Goal: Information Seeking & Learning: Compare options

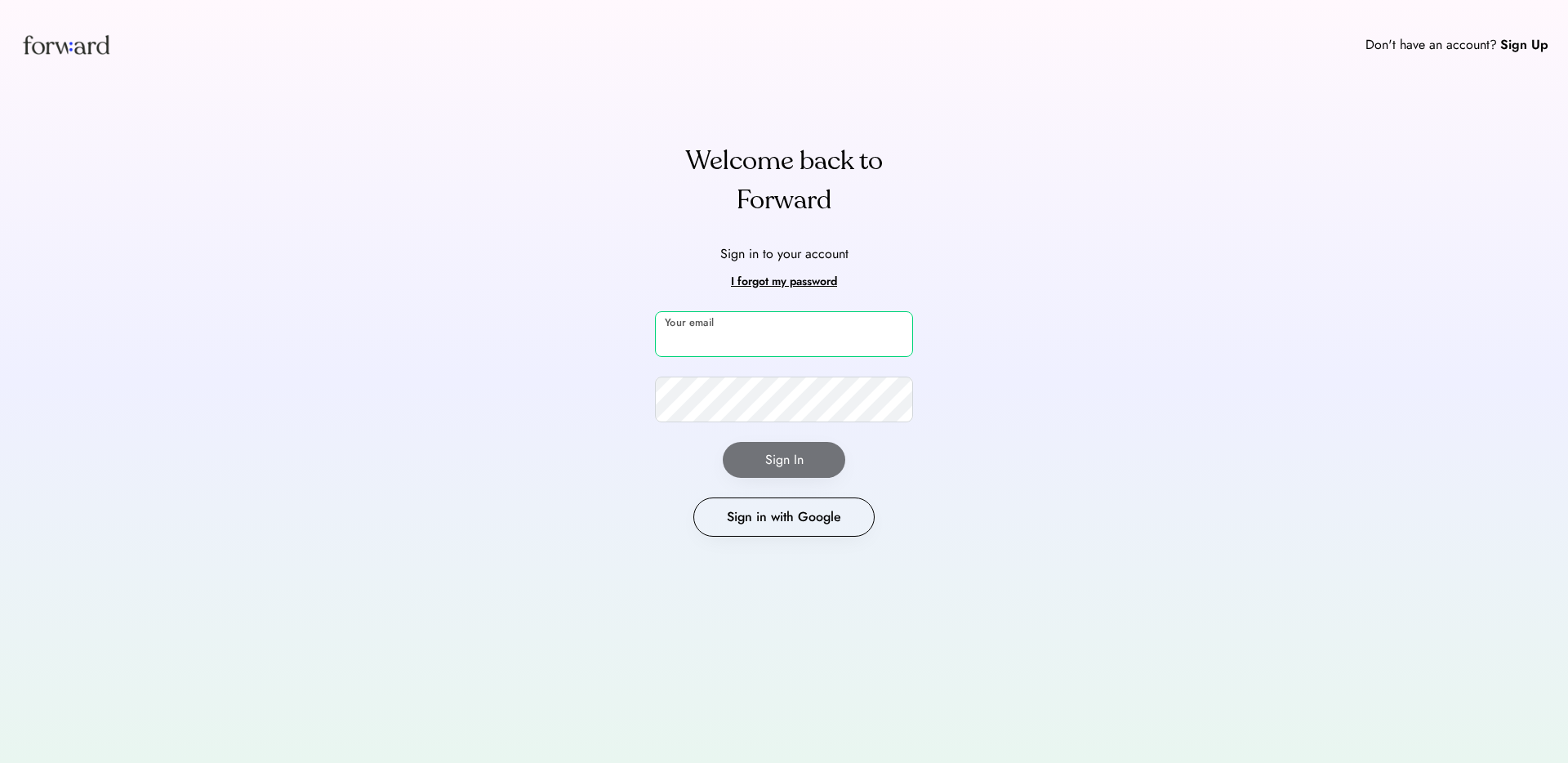
click at [717, 335] on input "email" at bounding box center [784, 335] width 258 height 46
type input "**********"
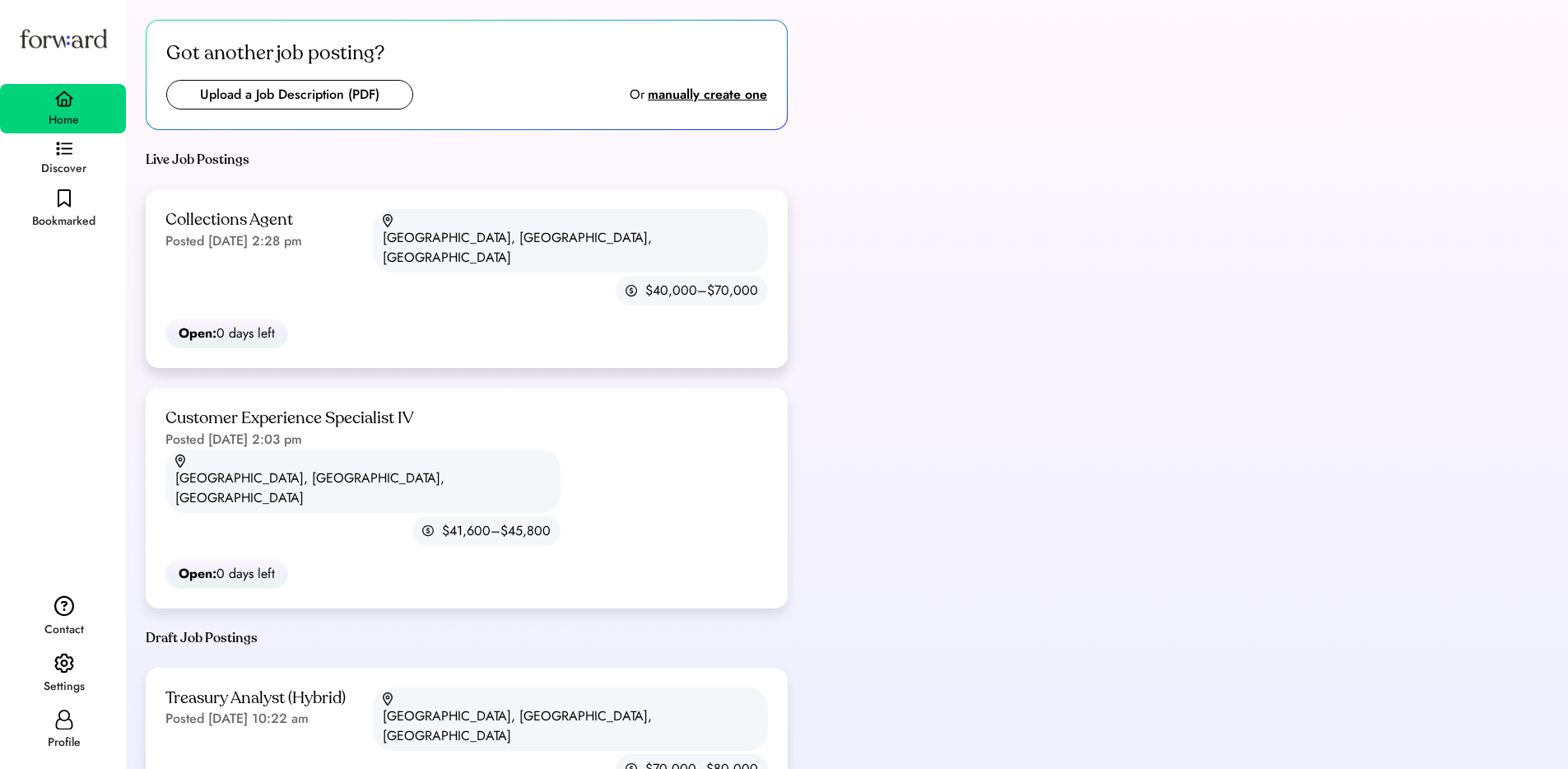
click at [499, 235] on div "[GEOGRAPHIC_DATA], [GEOGRAPHIC_DATA], [GEOGRAPHIC_DATA]" at bounding box center [570, 241] width 395 height 64
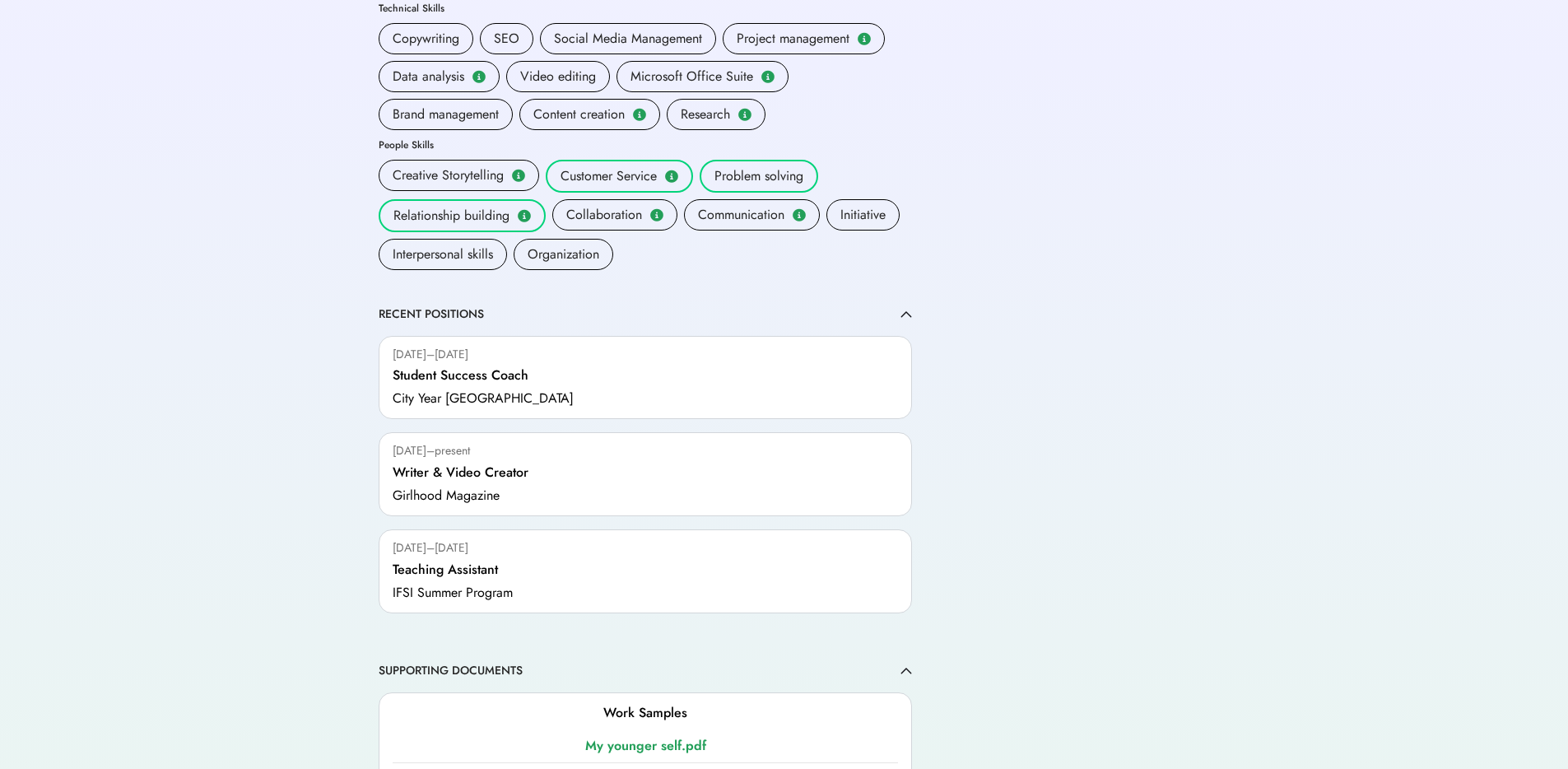
scroll to position [225, 0]
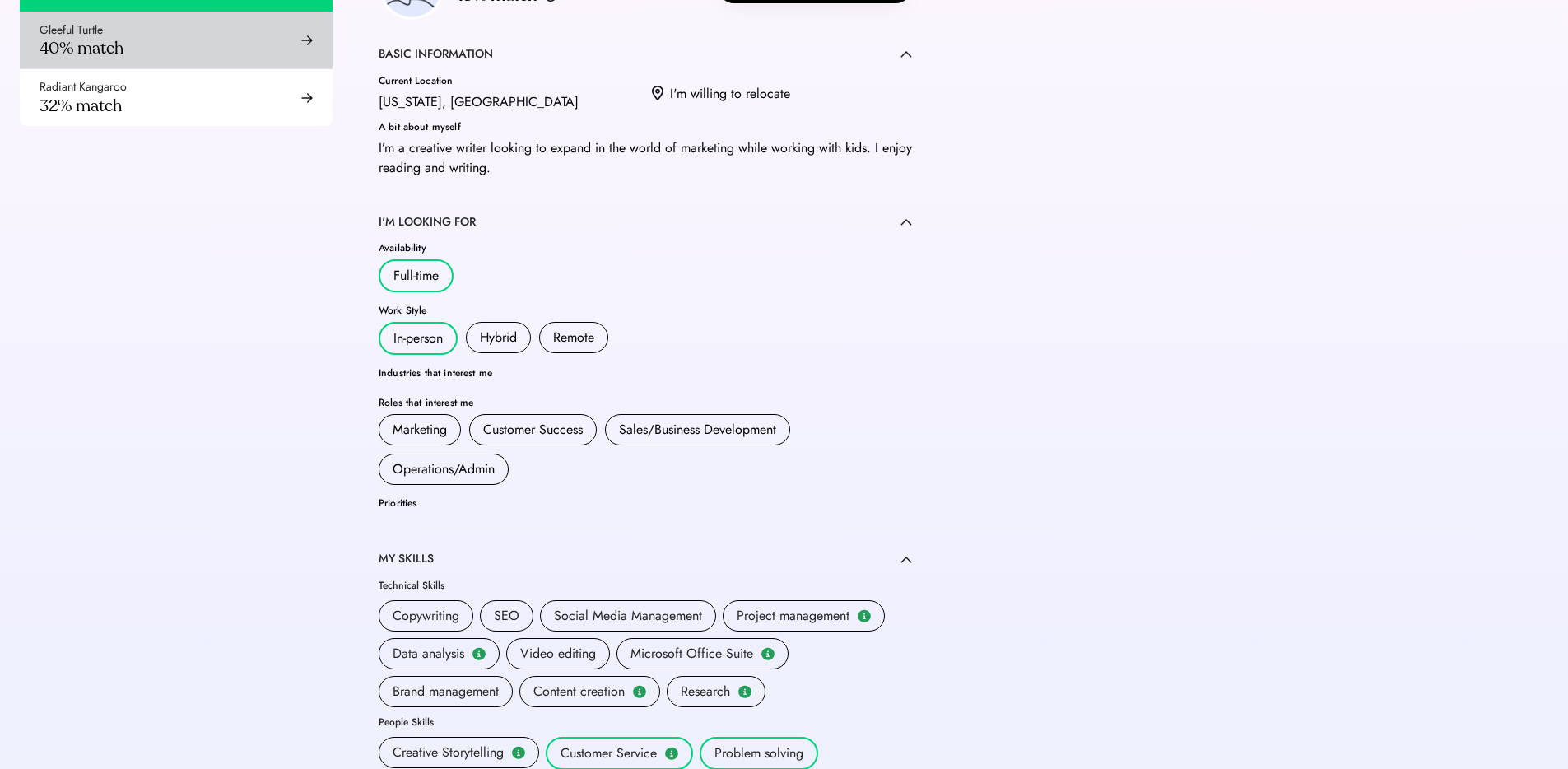
click at [128, 39] on div "Gleeful Turtle 40% match" at bounding box center [176, 41] width 313 height 57
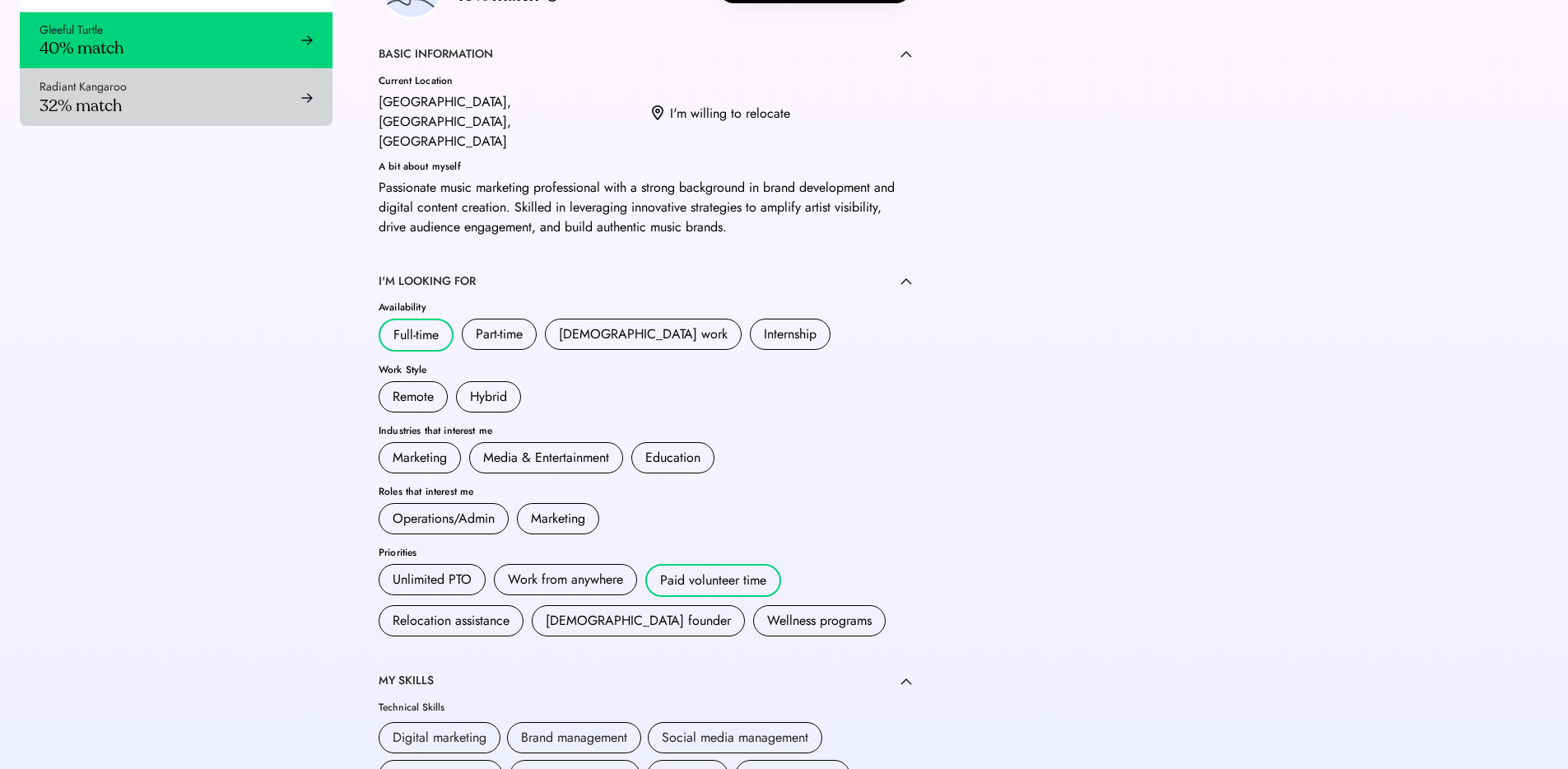
click at [165, 112] on div "Radiant Kangaroo 32% match" at bounding box center [176, 97] width 313 height 57
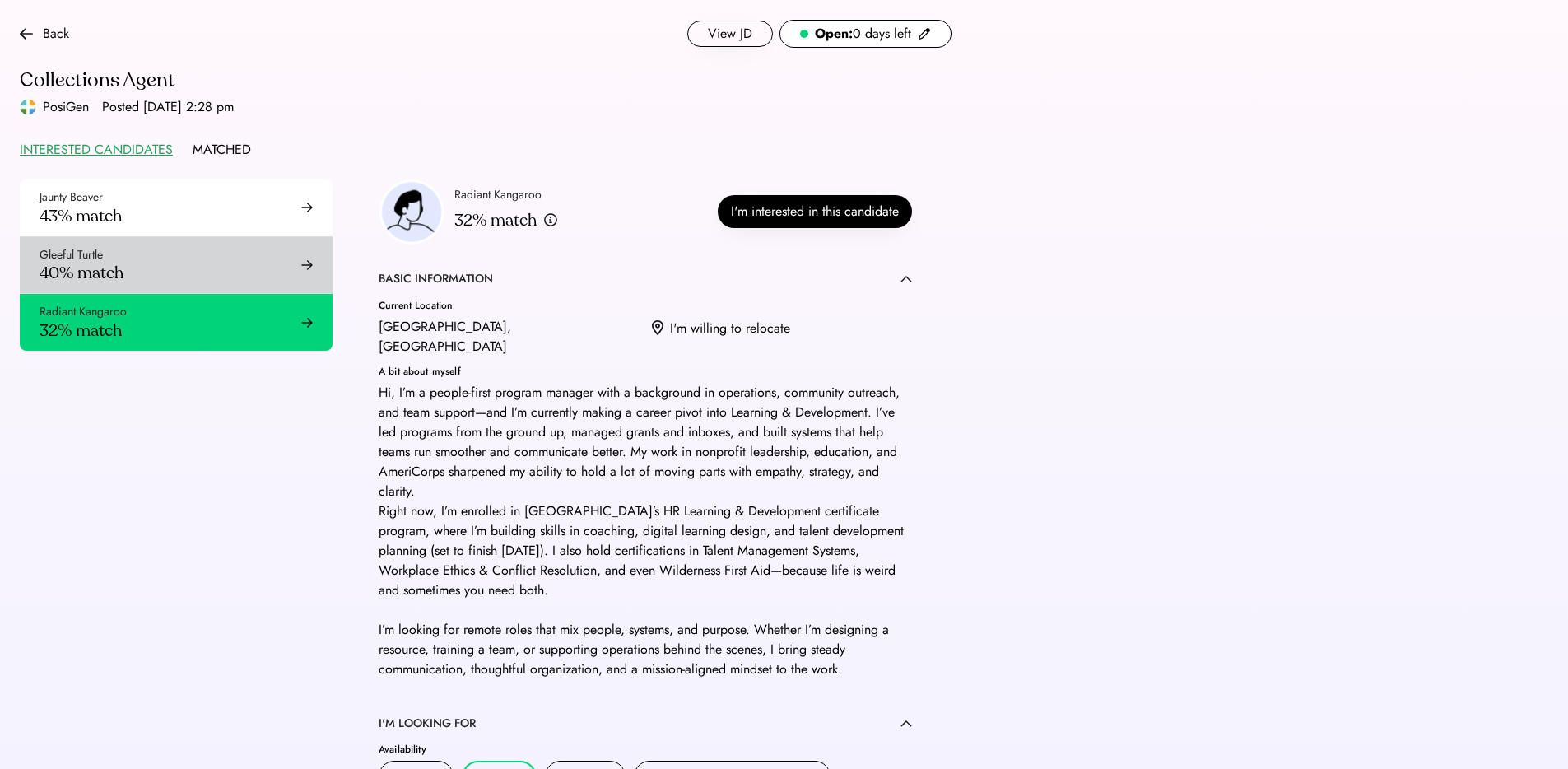
click at [142, 270] on div "Gleeful Turtle 40% match" at bounding box center [176, 265] width 313 height 57
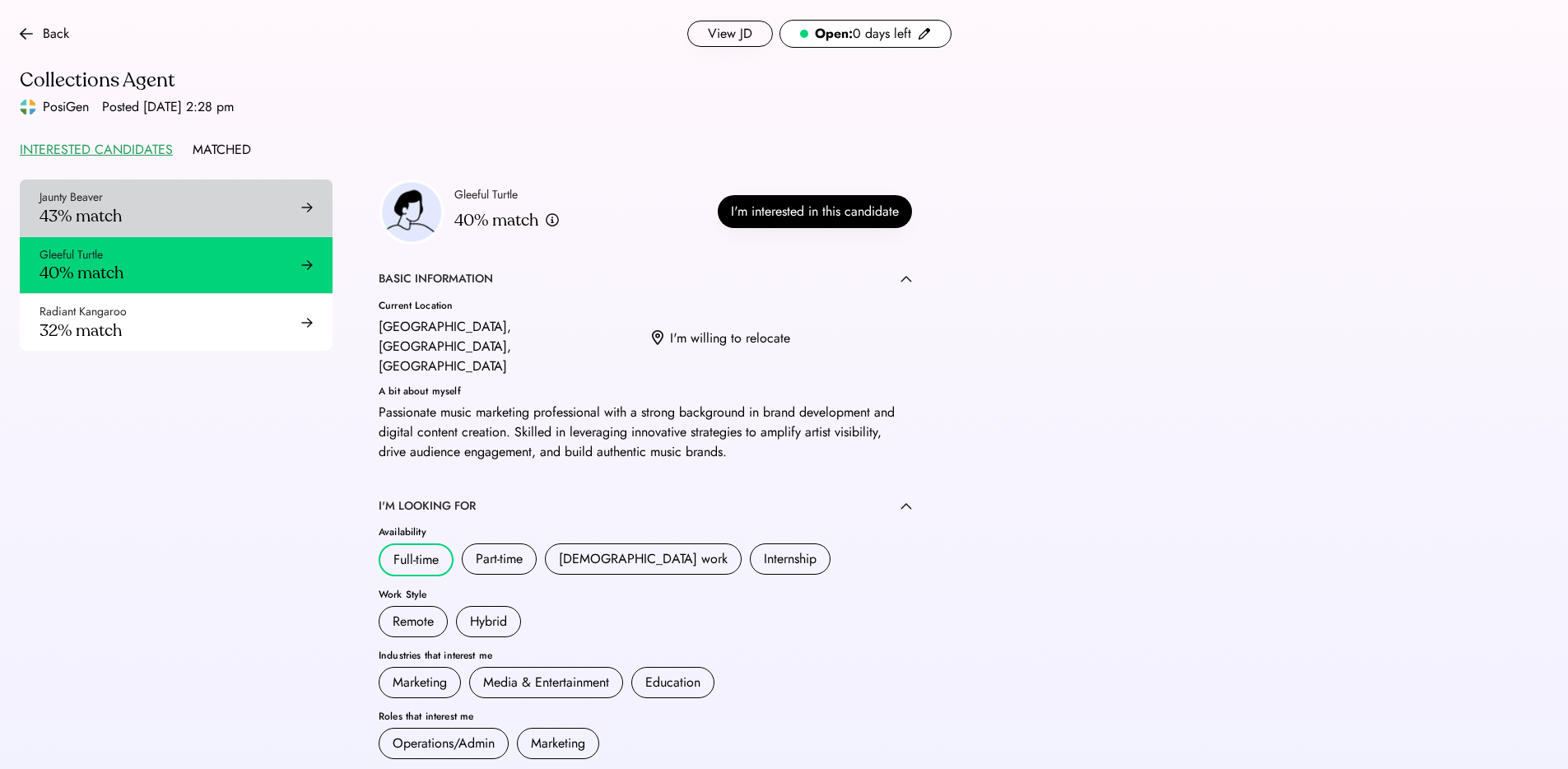
click at [163, 214] on div "Jaunty Beaver 43% match" at bounding box center [176, 208] width 313 height 57
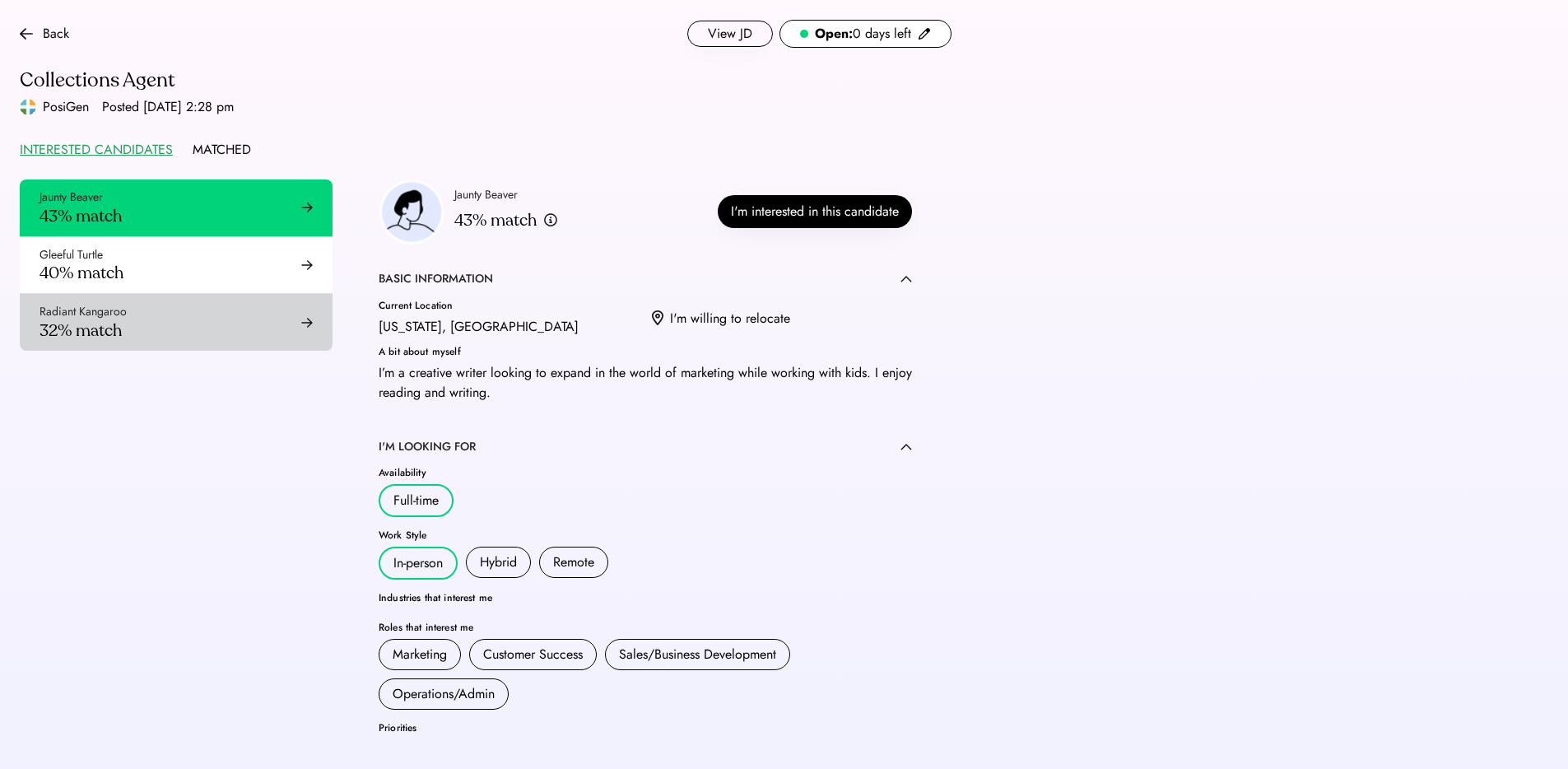
drag, startPoint x: 164, startPoint y: 325, endPoint x: 163, endPoint y: 314, distance: 11.0
click at [164, 325] on div "Radiant Kangaroo 32% match" at bounding box center [176, 322] width 313 height 57
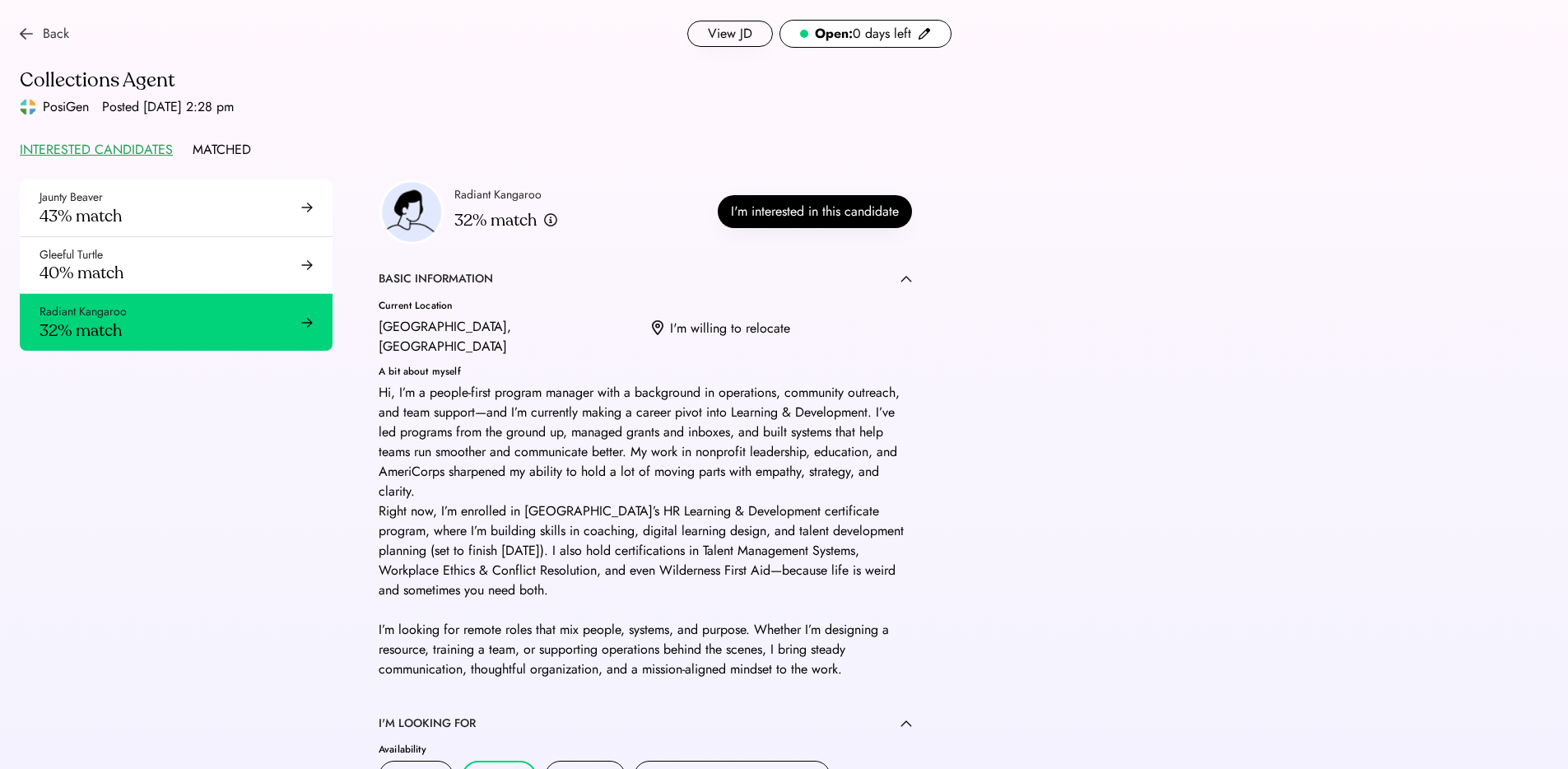
click at [42, 35] on div "Back" at bounding box center [56, 34] width 27 height 19
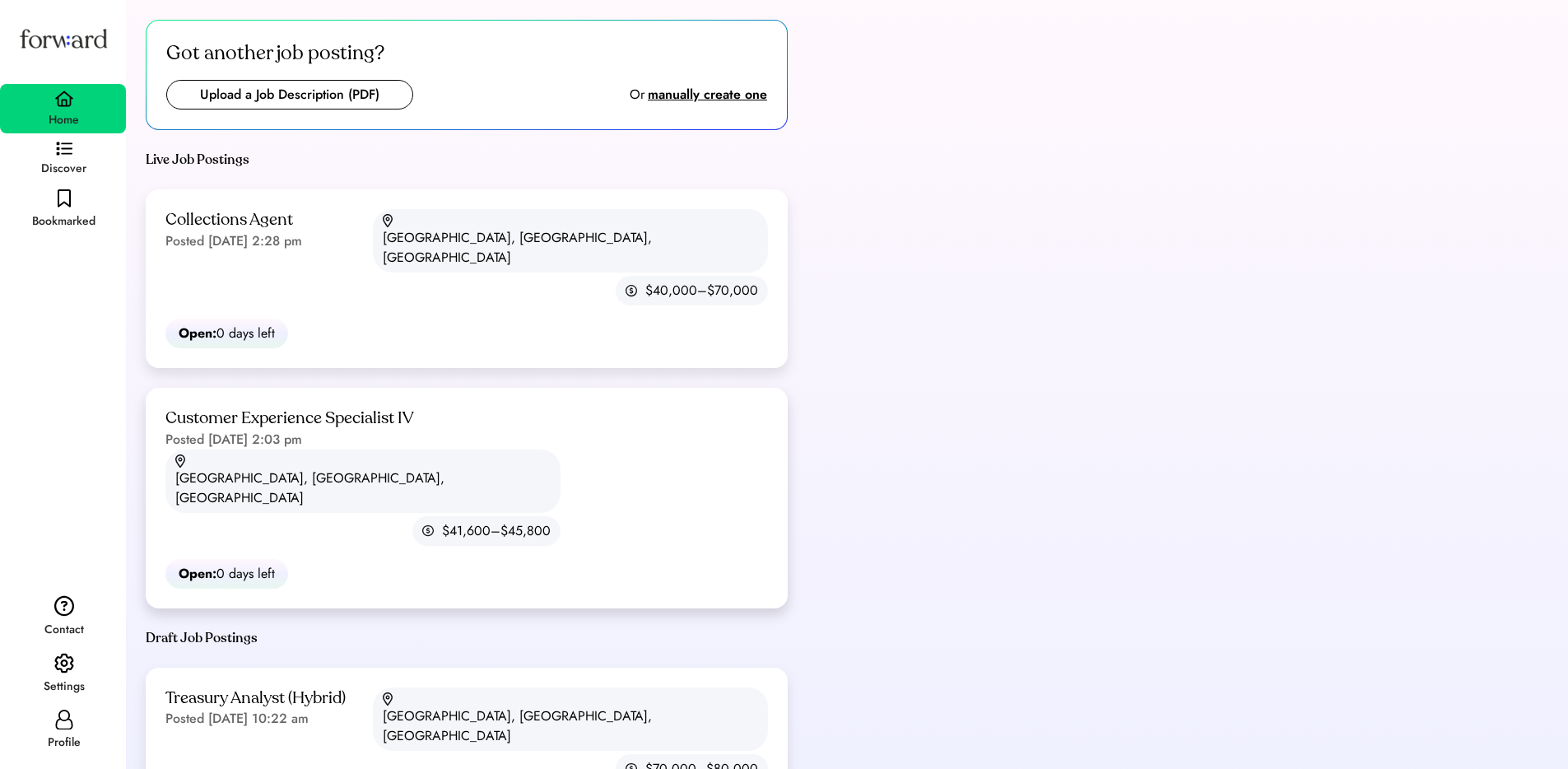
click at [376, 408] on div "Customer Experience Specialist IV" at bounding box center [289, 419] width 249 height 22
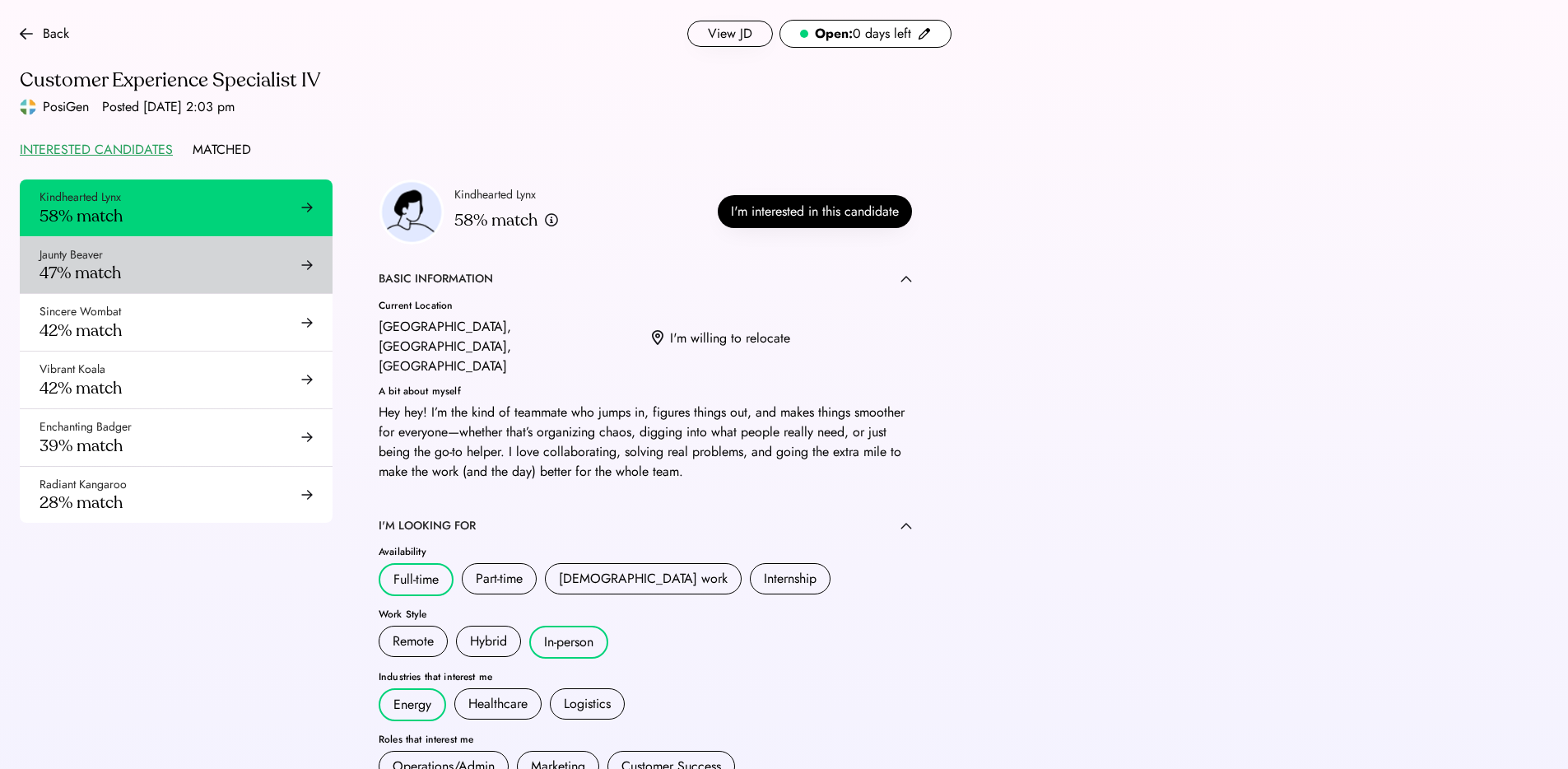
click at [219, 268] on div "Jaunty Beaver 47% match" at bounding box center [176, 265] width 313 height 57
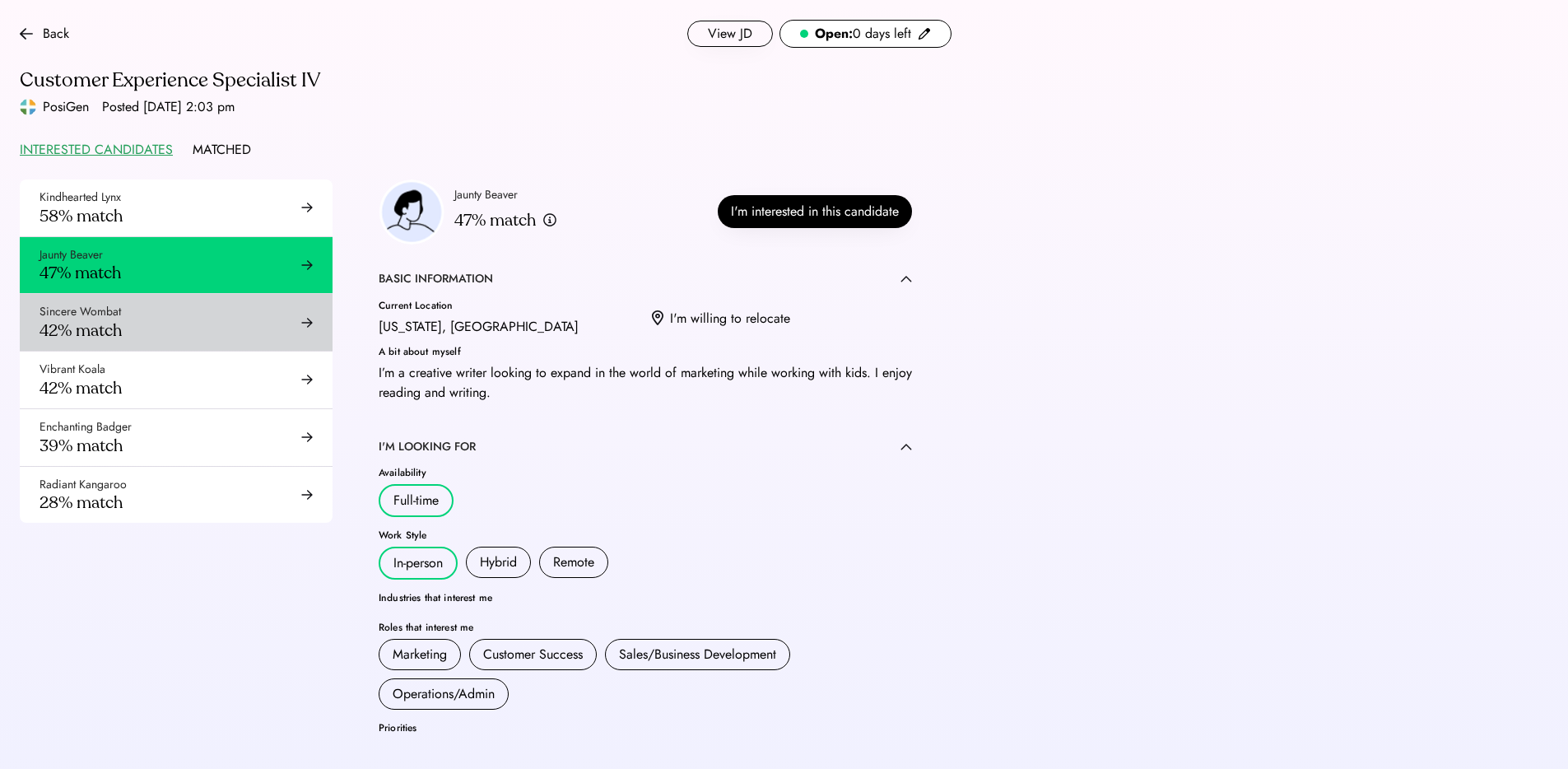
click at [233, 330] on div "Sincere Wombat 42% match" at bounding box center [176, 322] width 313 height 57
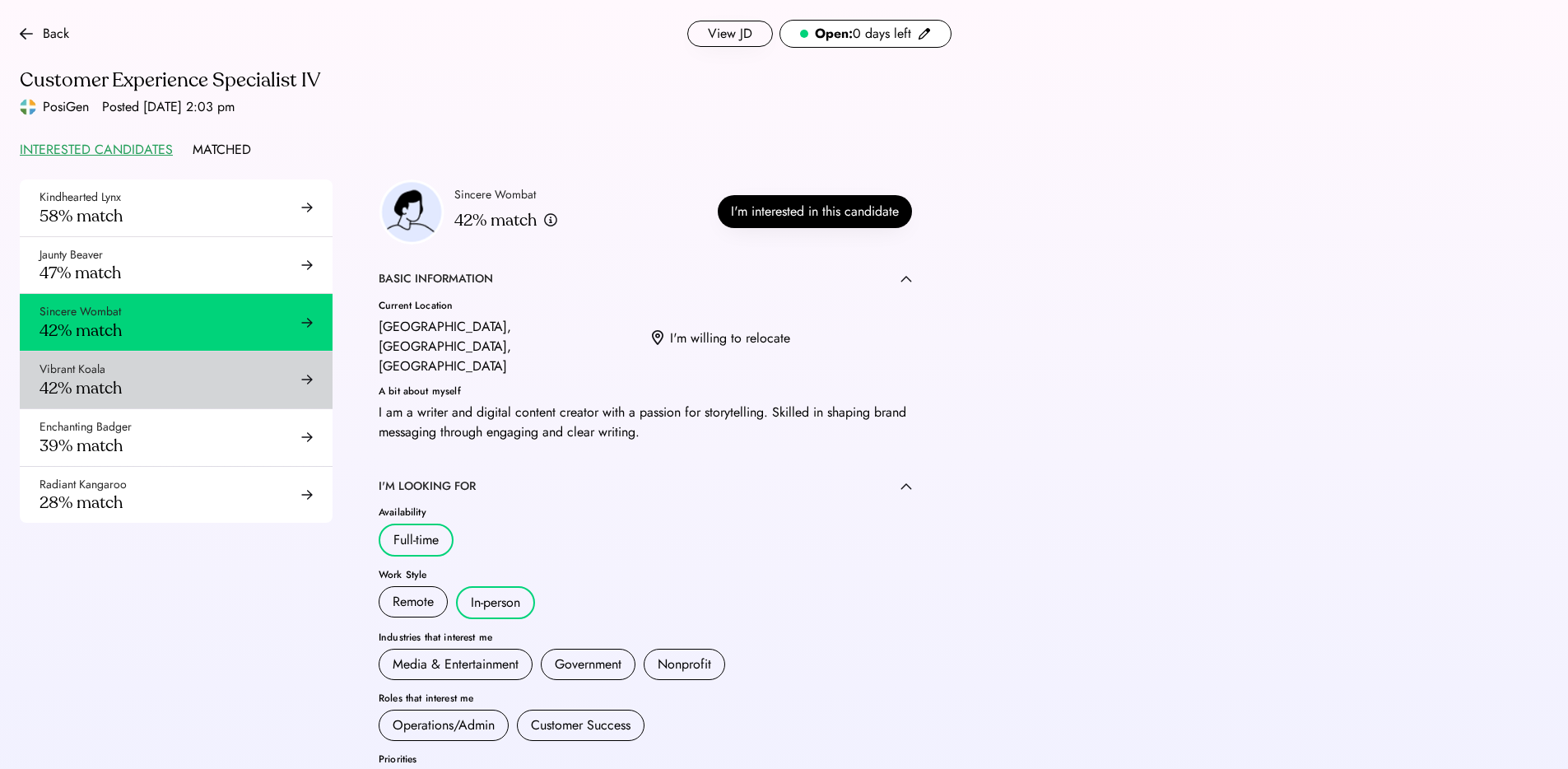
click at [235, 388] on div "Vibrant Koala 42% match" at bounding box center [176, 380] width 313 height 57
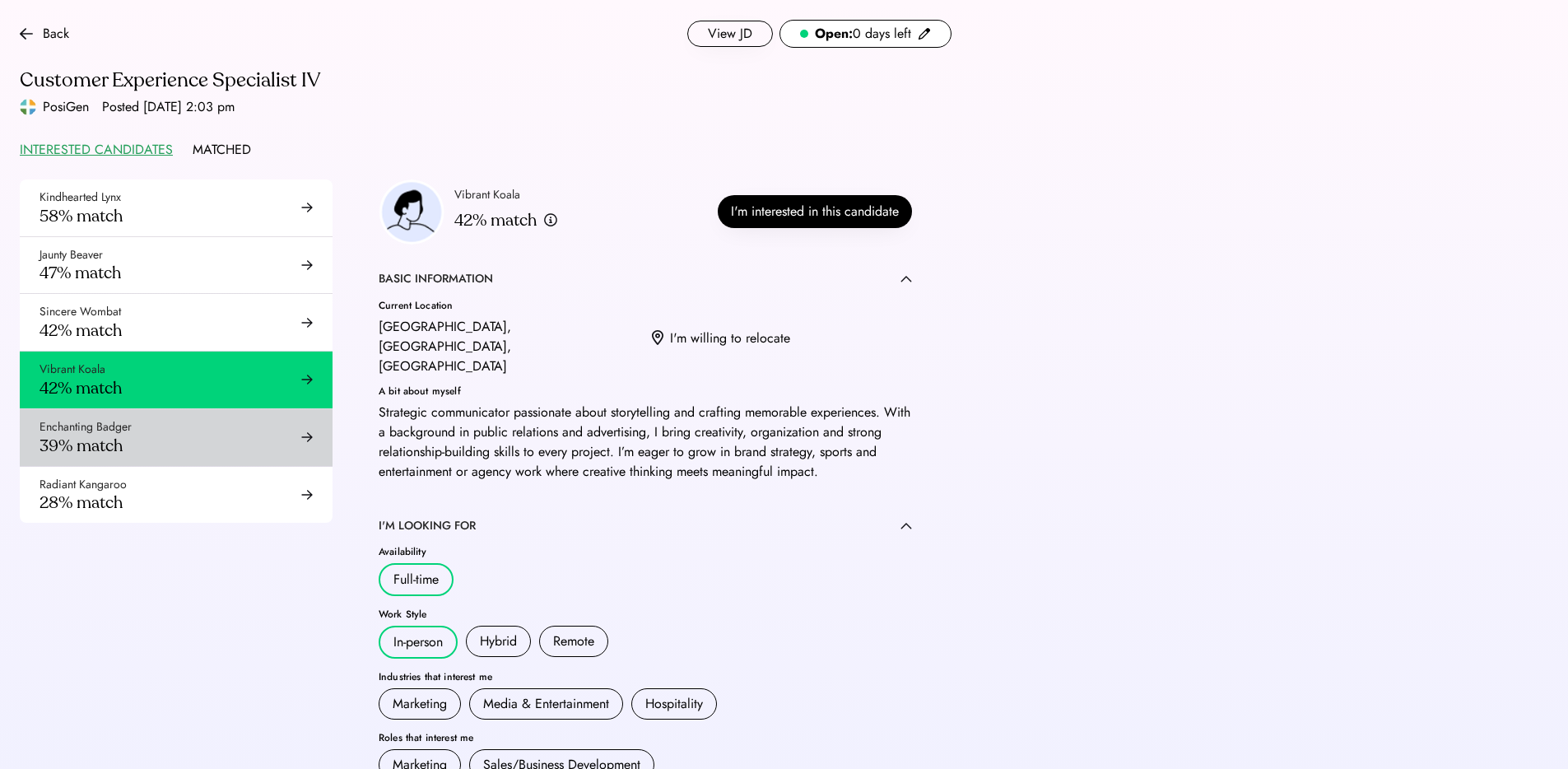
click at [220, 435] on div "Enchanting Badger 39% match" at bounding box center [176, 438] width 313 height 57
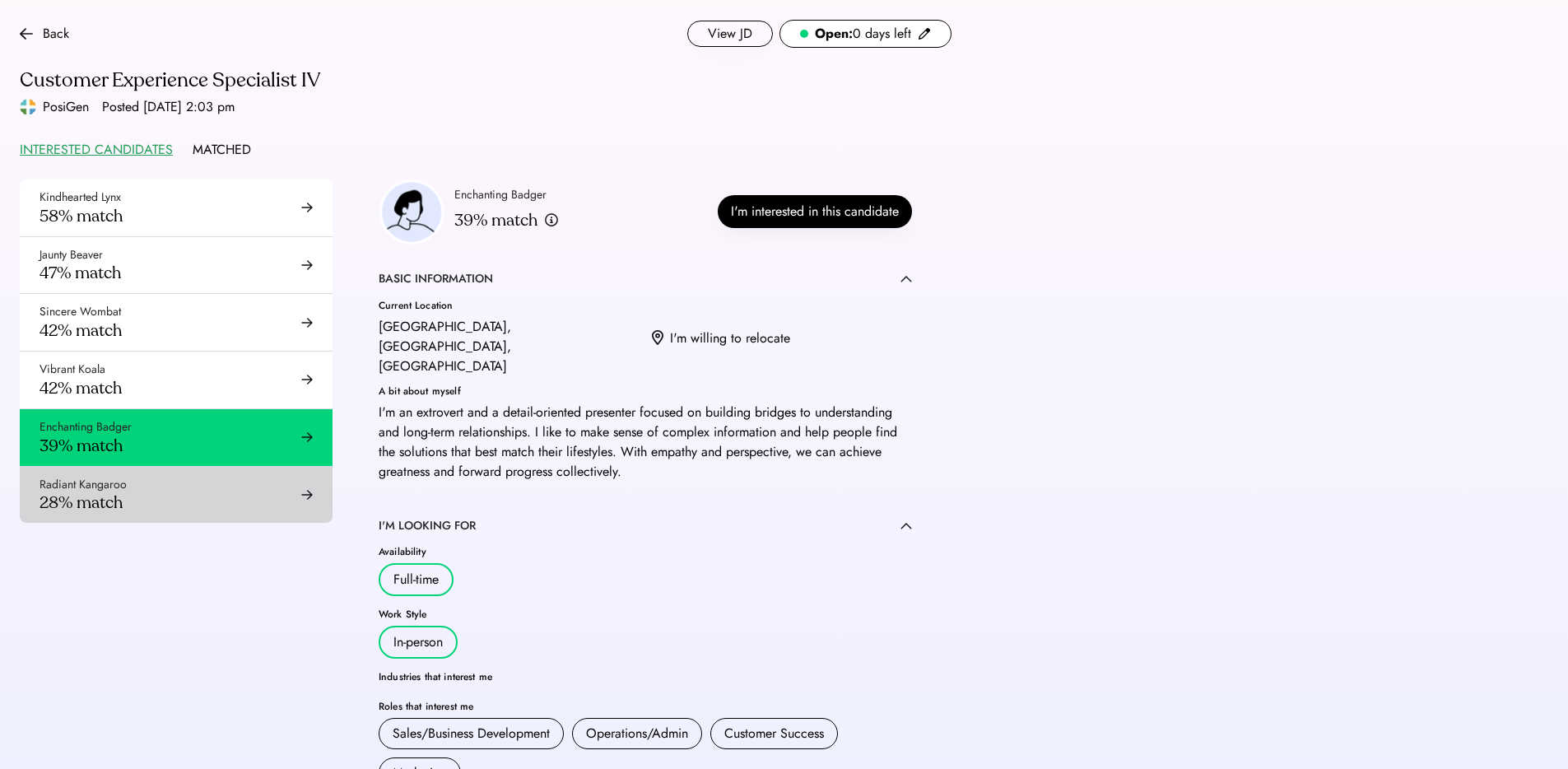
click at [241, 493] on div "Radiant Kangaroo 28% match" at bounding box center [176, 496] width 313 height 57
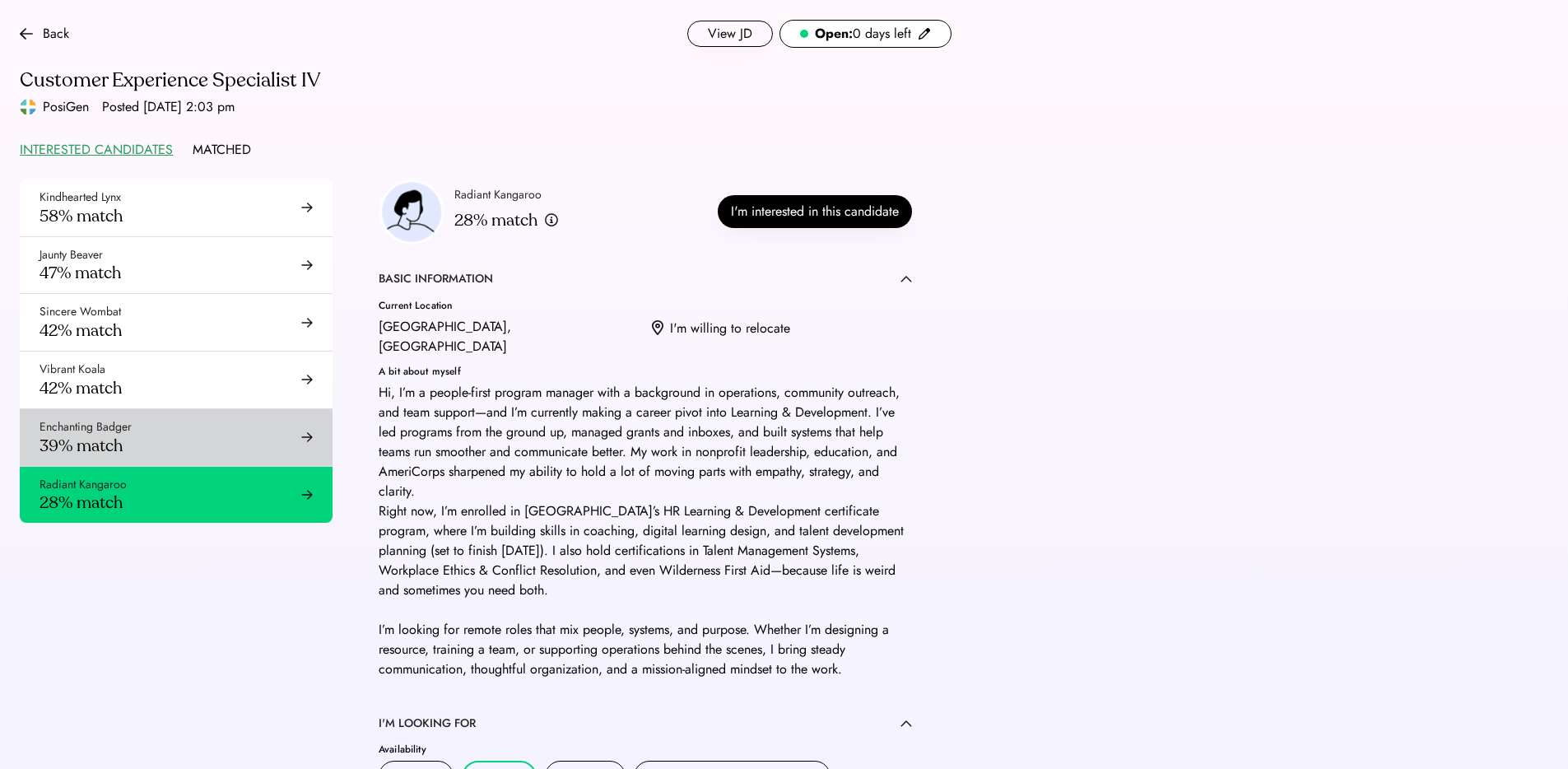
click at [236, 434] on div "Enchanting Badger 39% match" at bounding box center [176, 438] width 313 height 57
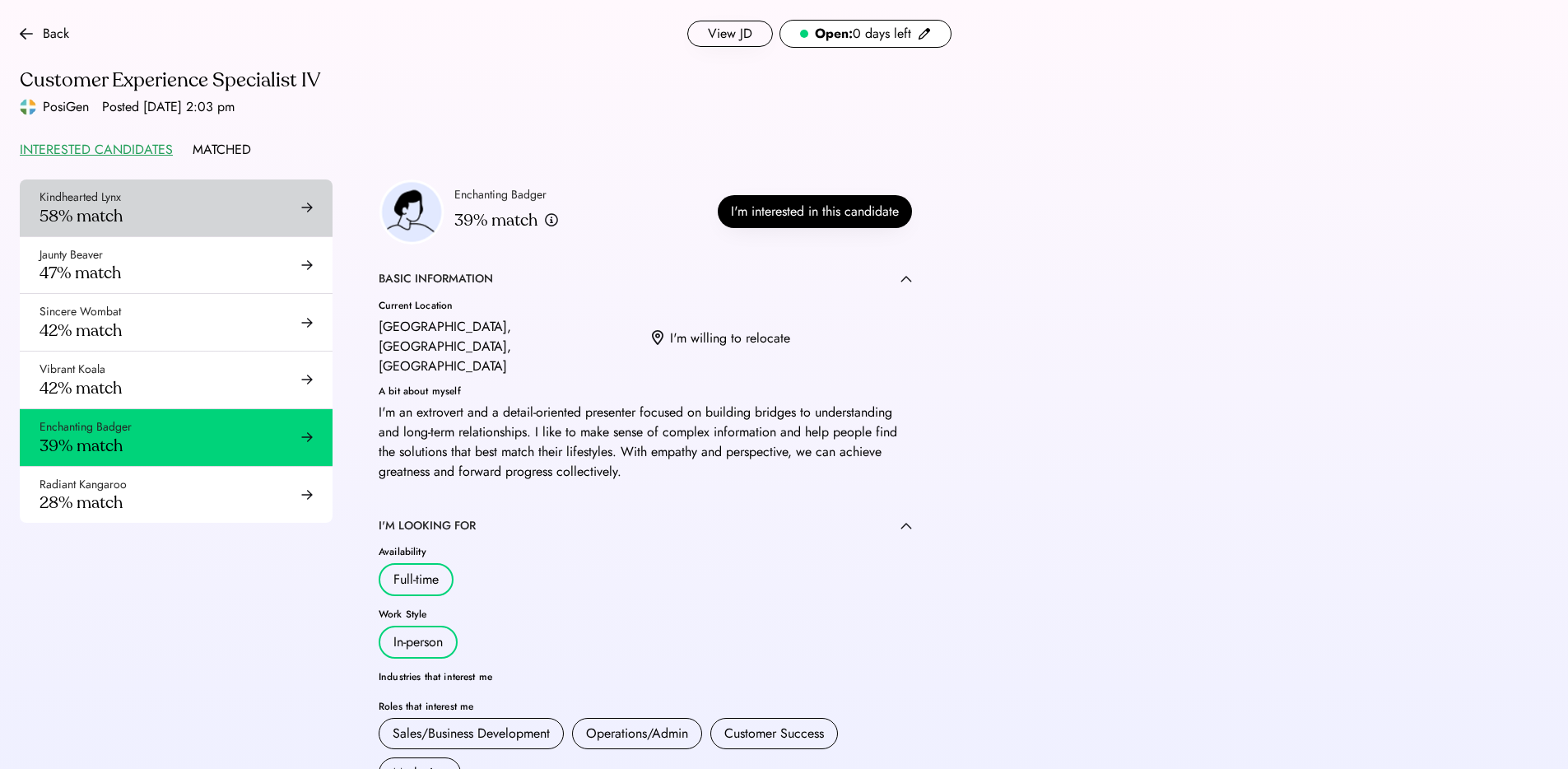
click at [174, 220] on div "Kindhearted Lynx 58% match" at bounding box center [176, 208] width 313 height 57
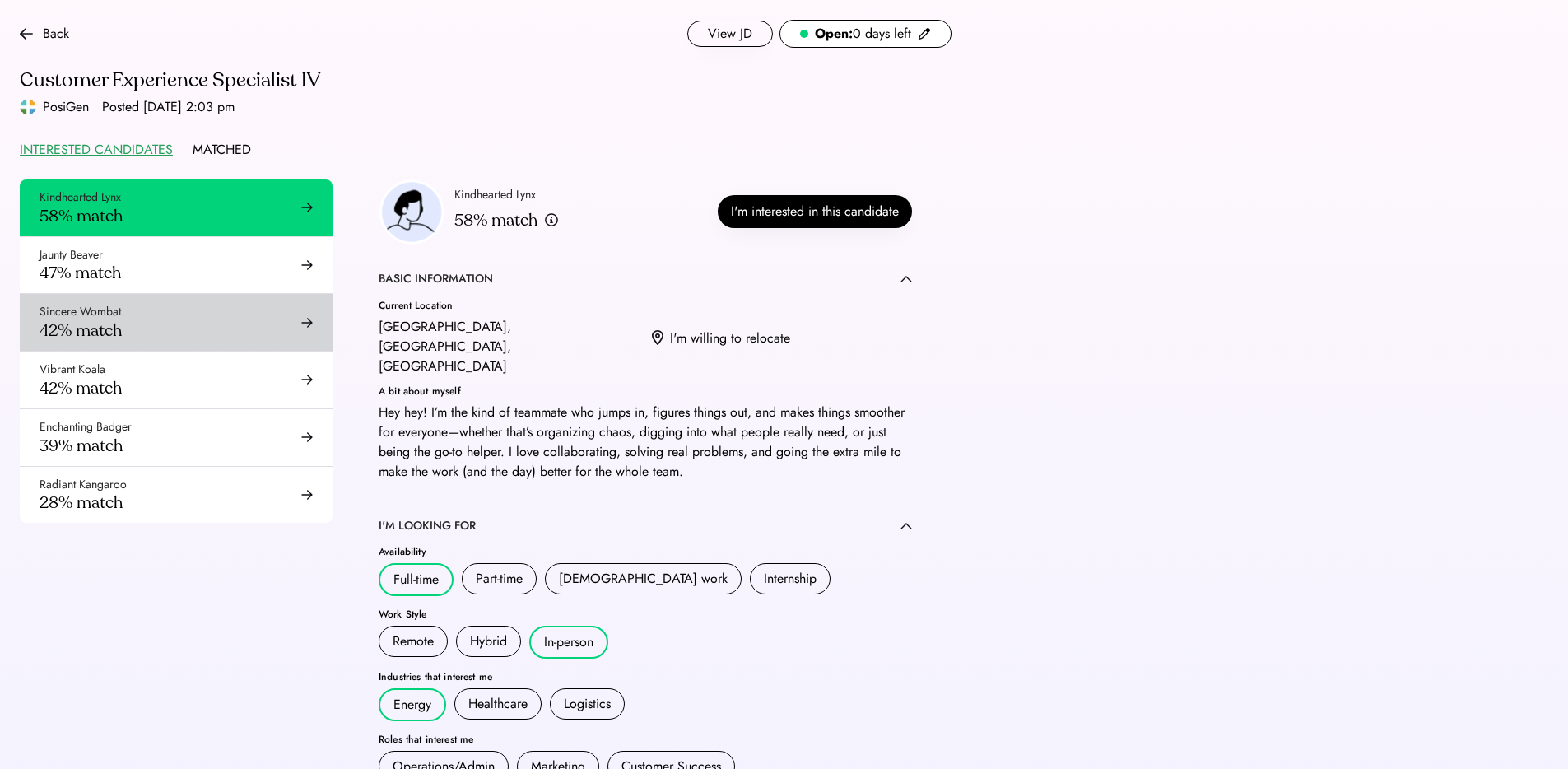
click at [185, 337] on div "Sincere Wombat 42% match" at bounding box center [176, 322] width 313 height 57
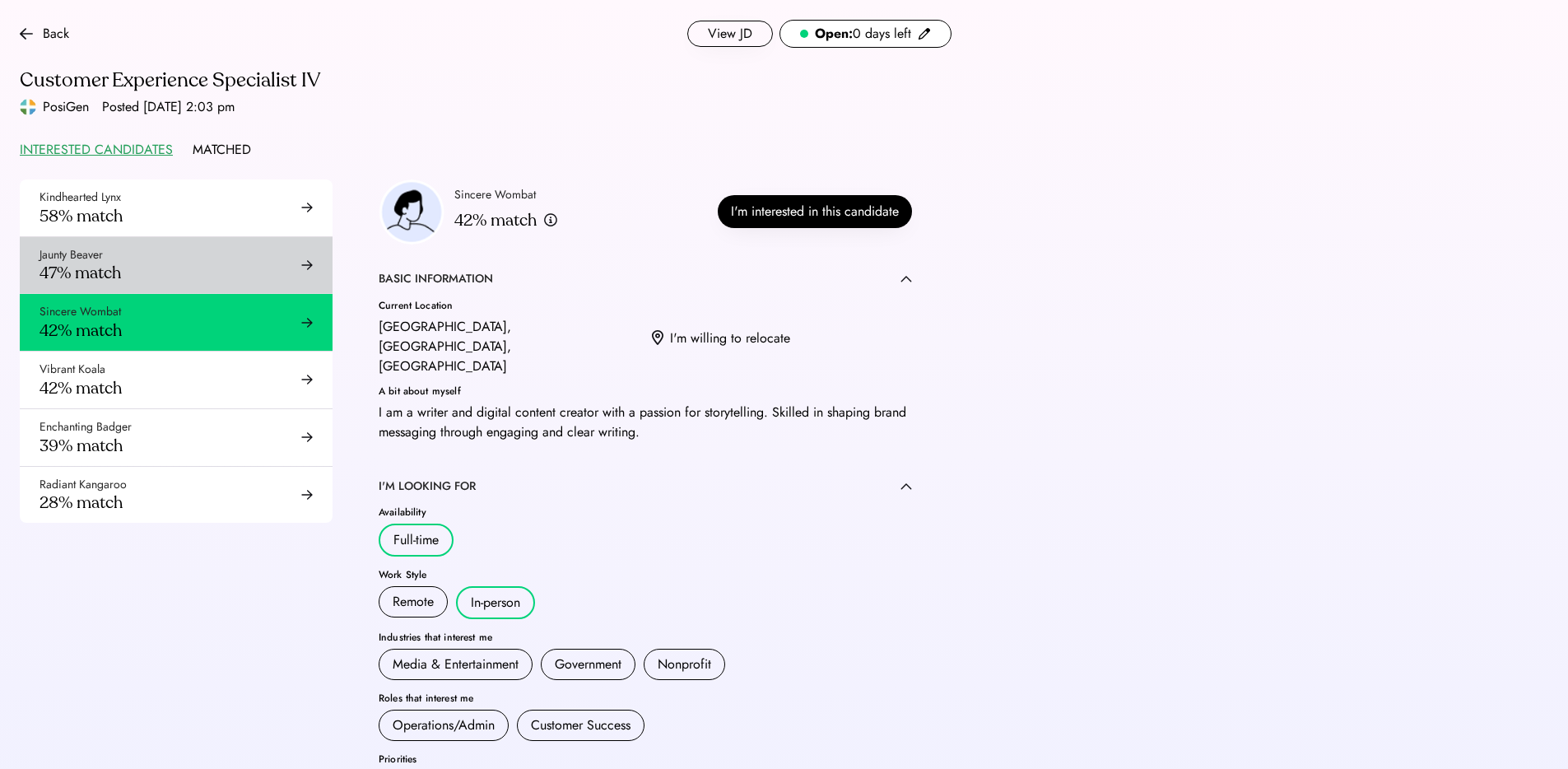
click at [195, 264] on div "Jaunty Beaver 47% match" at bounding box center [176, 265] width 313 height 57
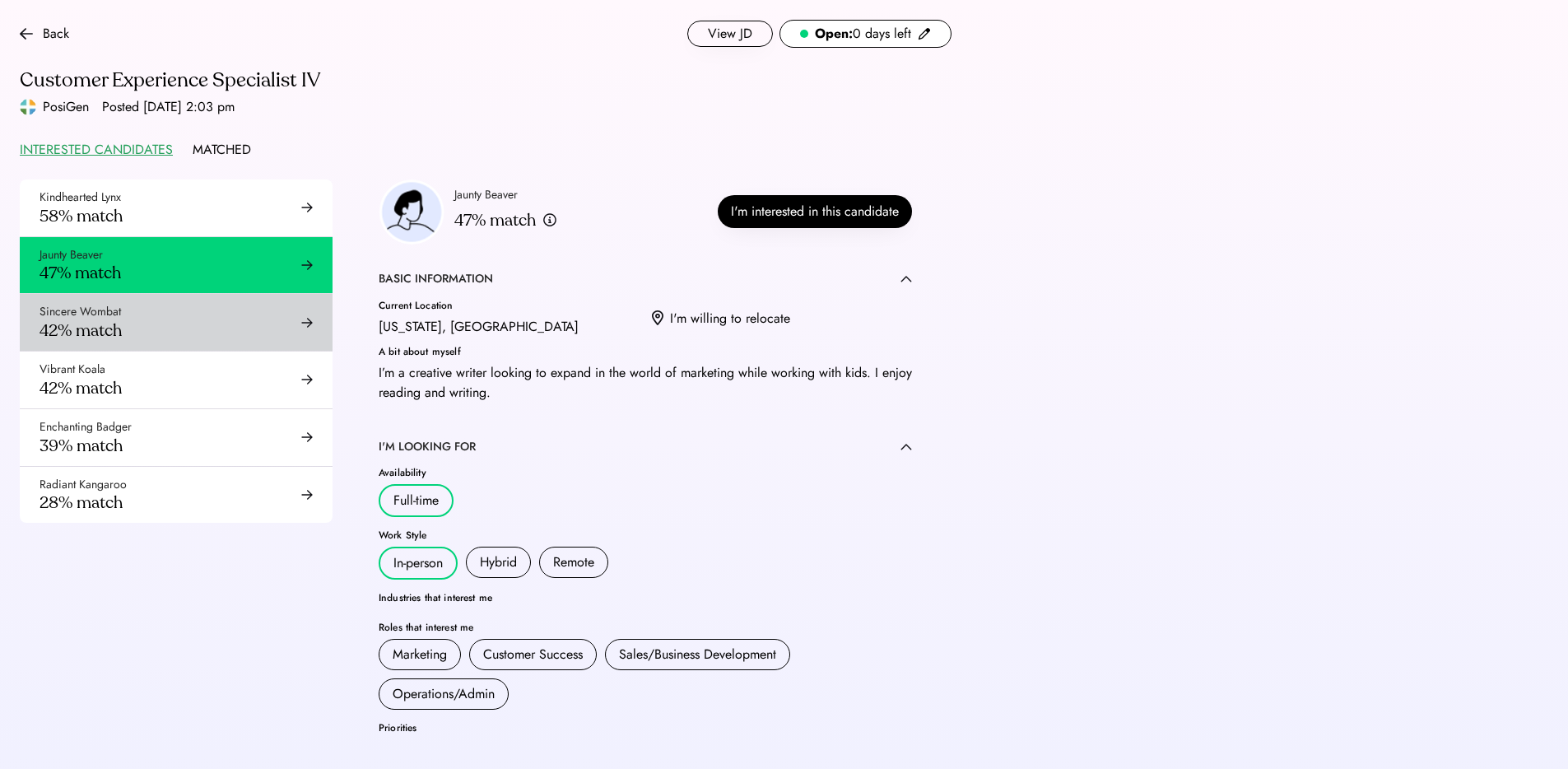
click at [193, 327] on div "Sincere Wombat 42% match" at bounding box center [176, 322] width 313 height 57
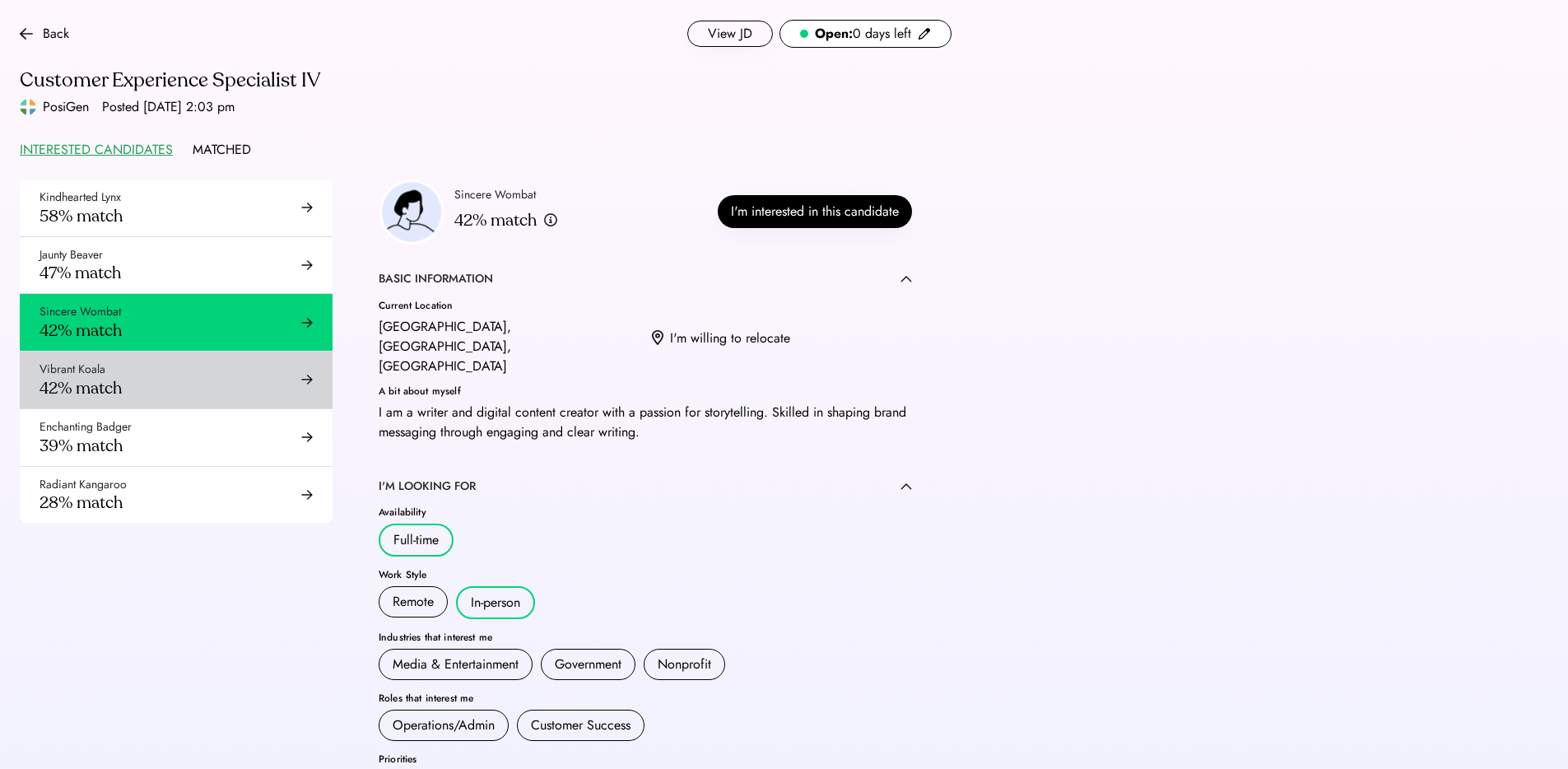
click at [186, 367] on div "Vibrant Koala 42% match" at bounding box center [176, 380] width 313 height 57
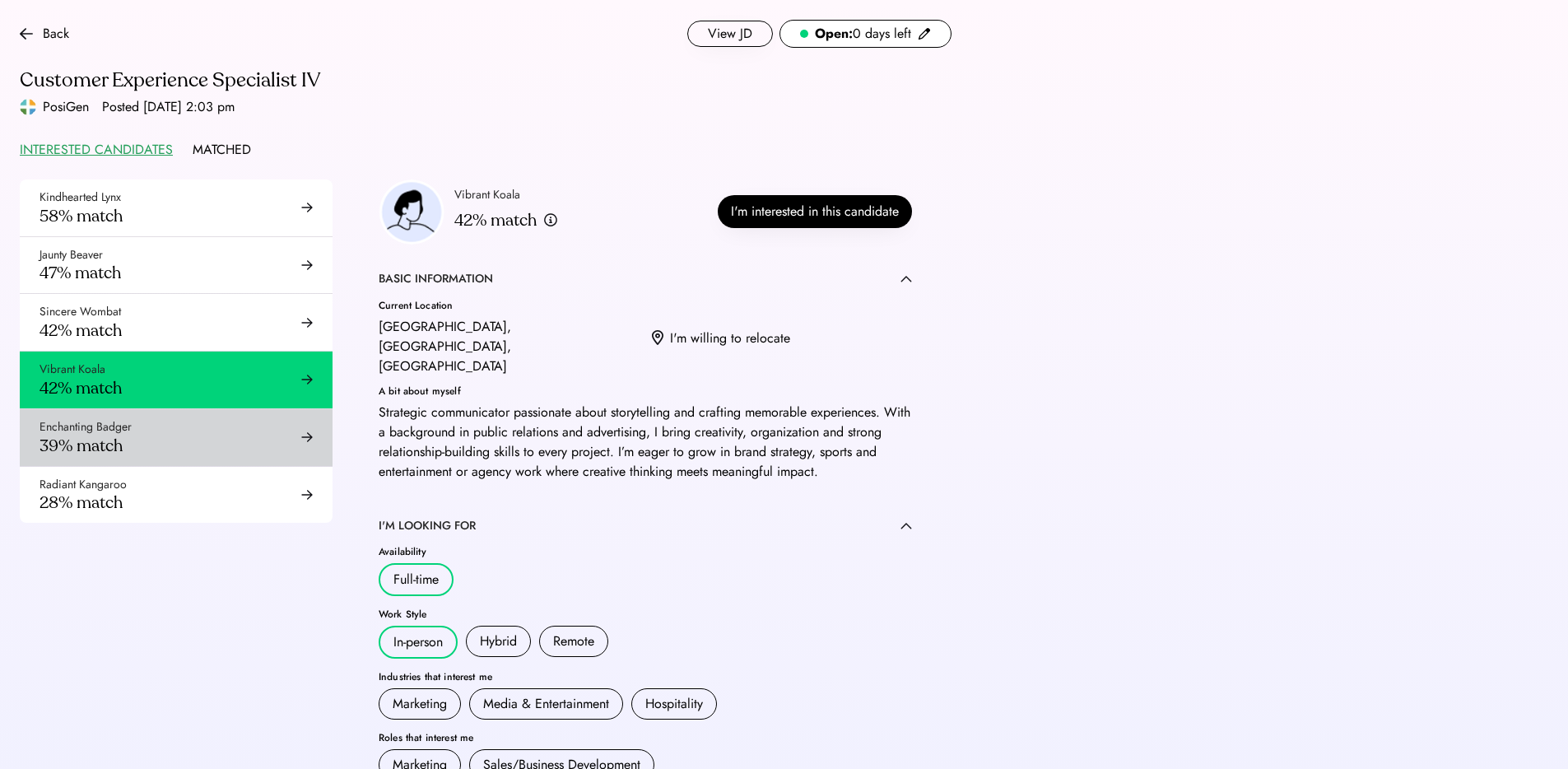
click at [191, 450] on div "Enchanting Badger 39% match" at bounding box center [176, 438] width 313 height 57
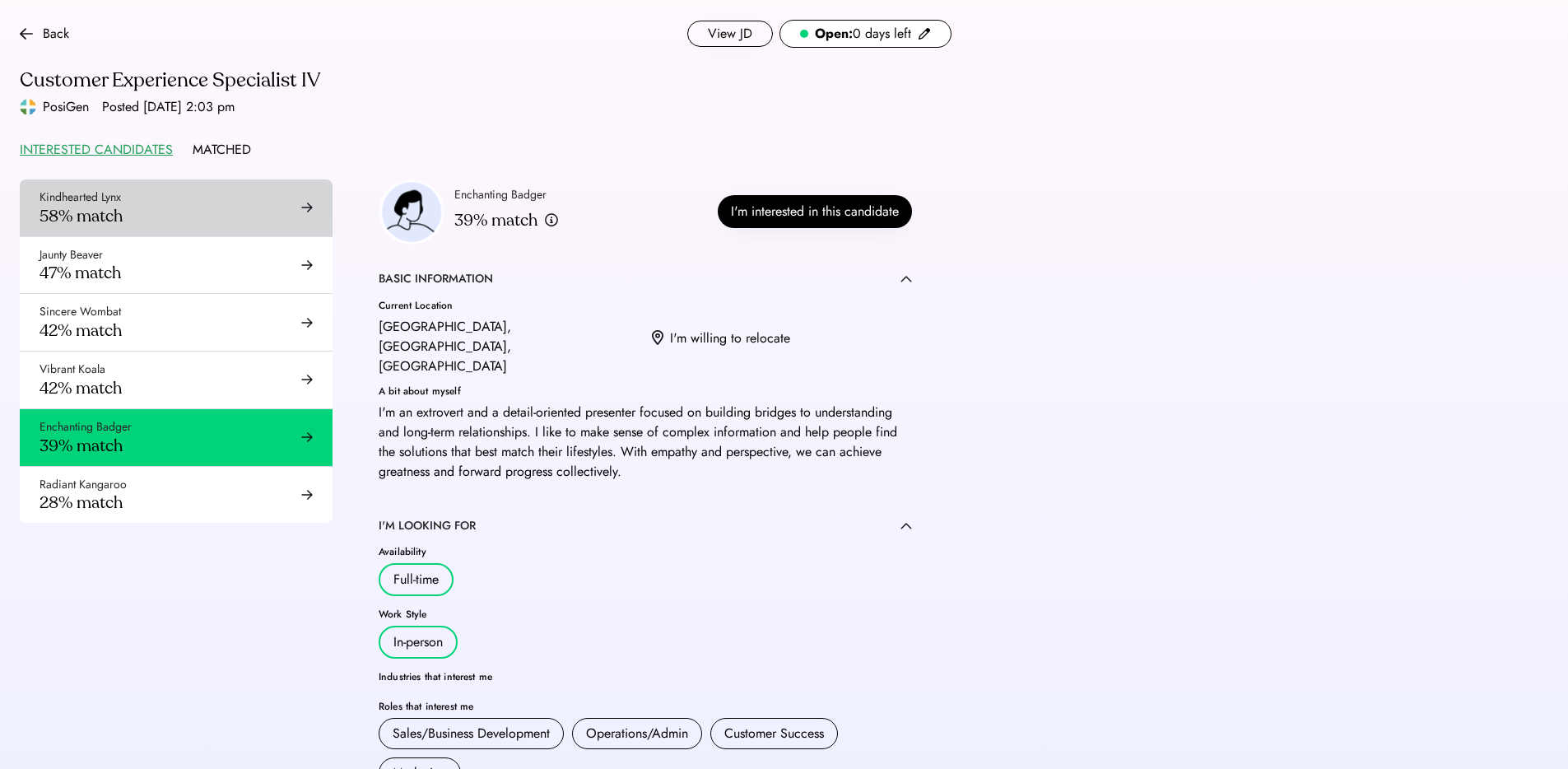
click at [195, 209] on div "Kindhearted Lynx 58% match" at bounding box center [176, 208] width 313 height 57
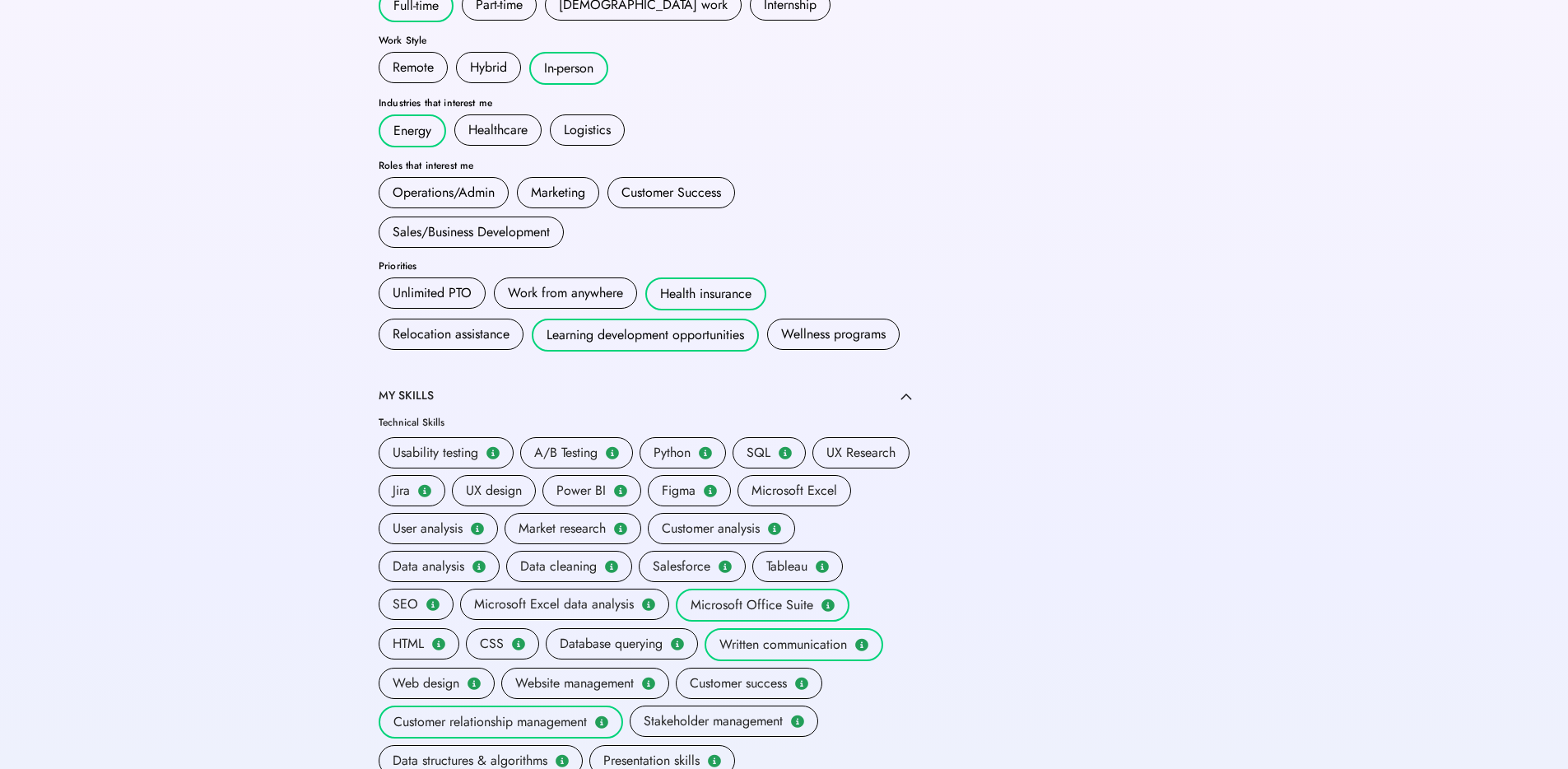
scroll to position [899, 0]
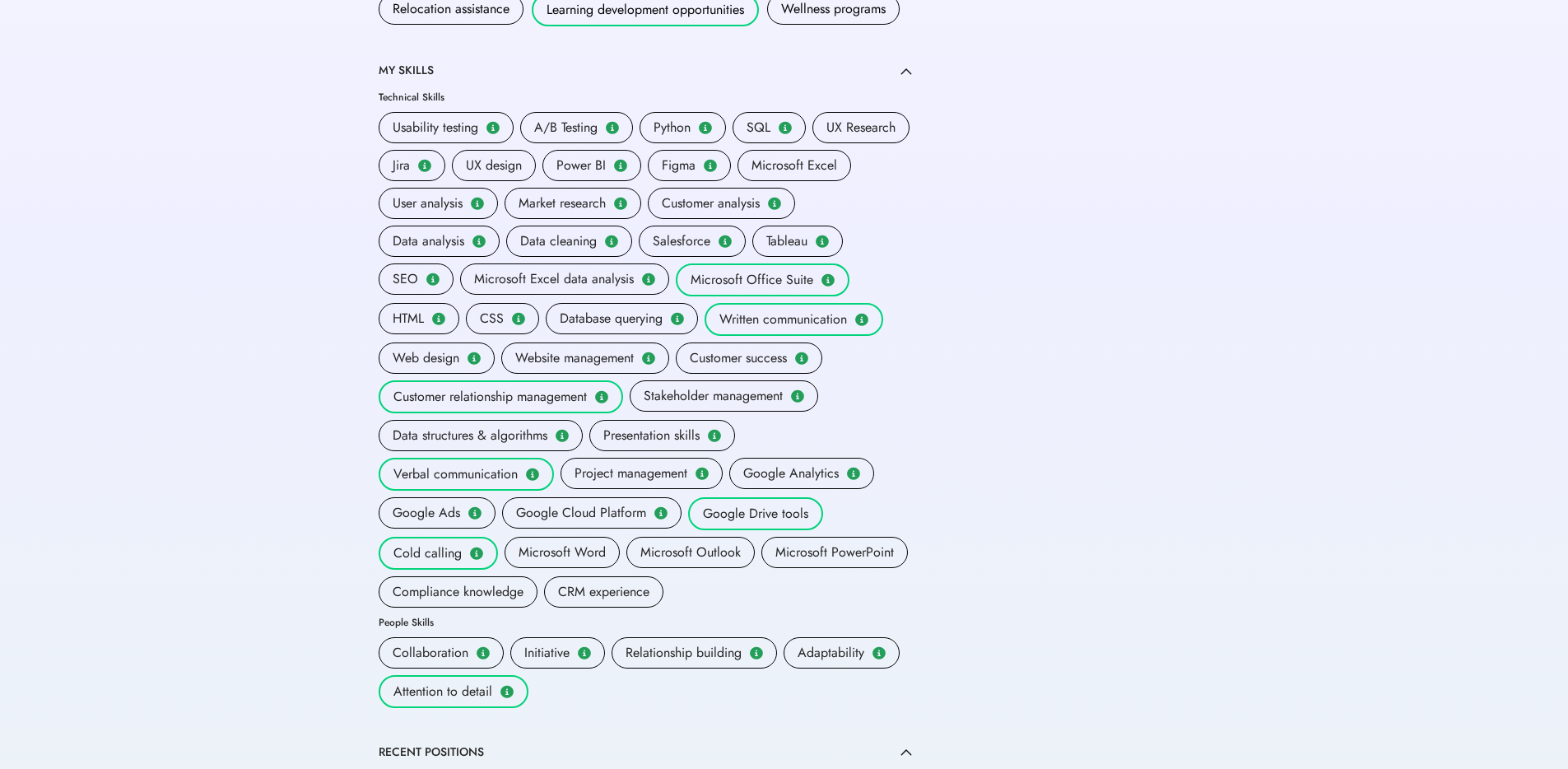
click at [194, 334] on div "Kindhearted Lynx 58% match Jaunty Beaver 47% match Sincere Wombat 42% match Vib…" at bounding box center [486, 334] width 971 height 2109
